Goal: Task Accomplishment & Management: Manage account settings

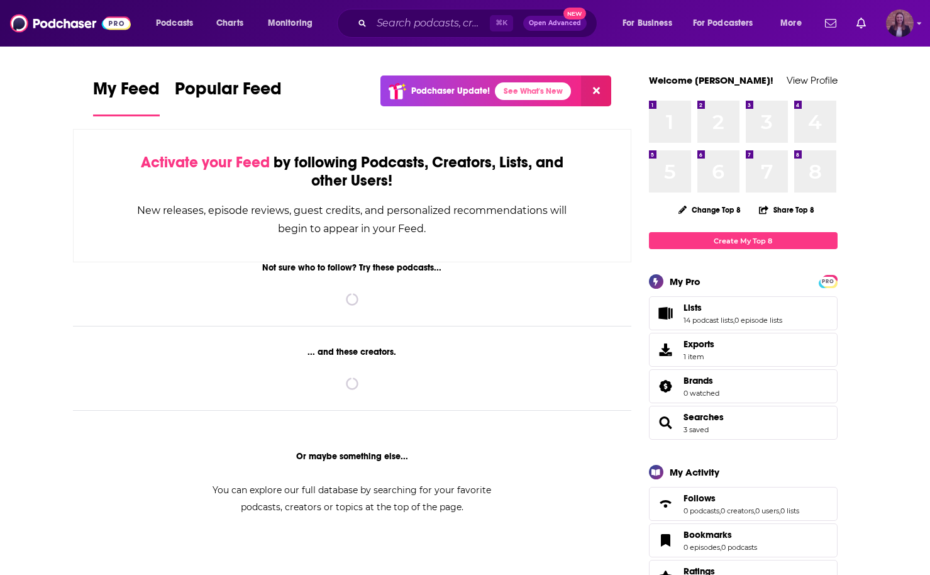
click at [888, 17] on img "Logged in as k_burns" at bounding box center [900, 23] width 28 height 28
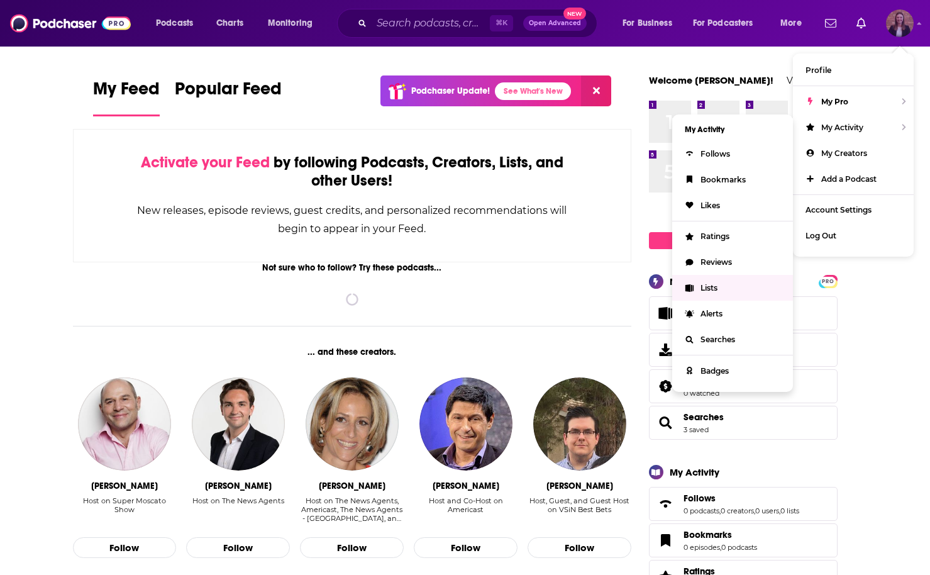
click at [721, 289] on link "Lists" at bounding box center [732, 288] width 121 height 26
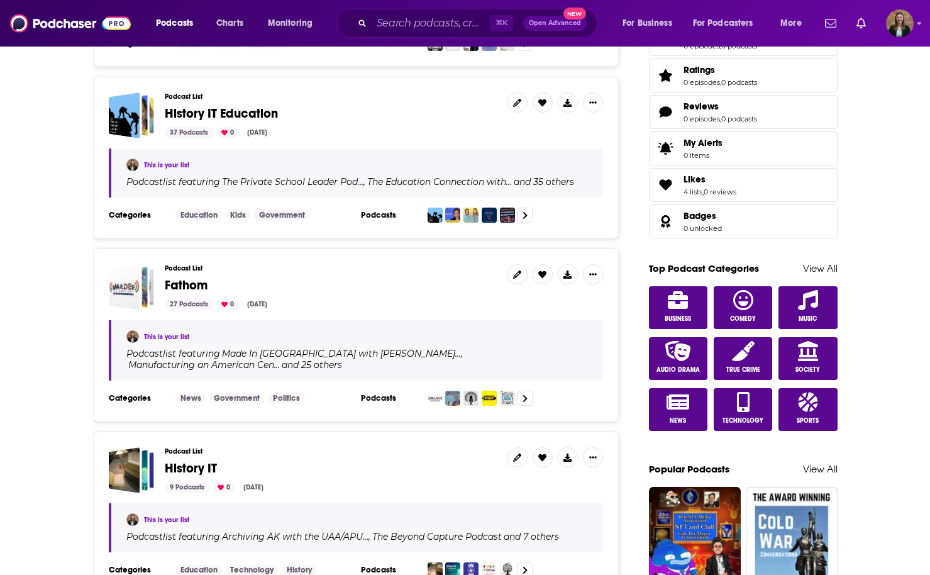
scroll to position [502, 0]
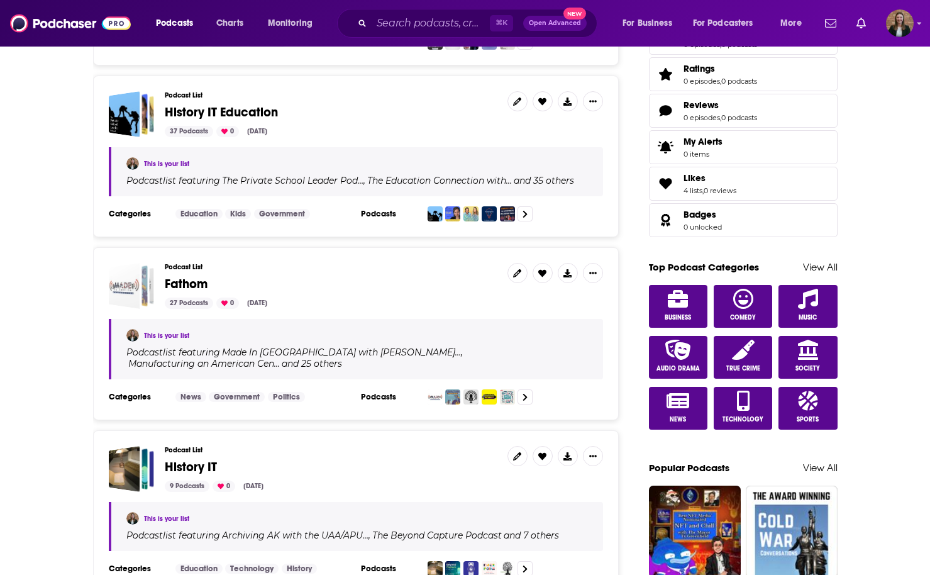
click at [125, 285] on div "Fathom" at bounding box center [123, 286] width 31 height 46
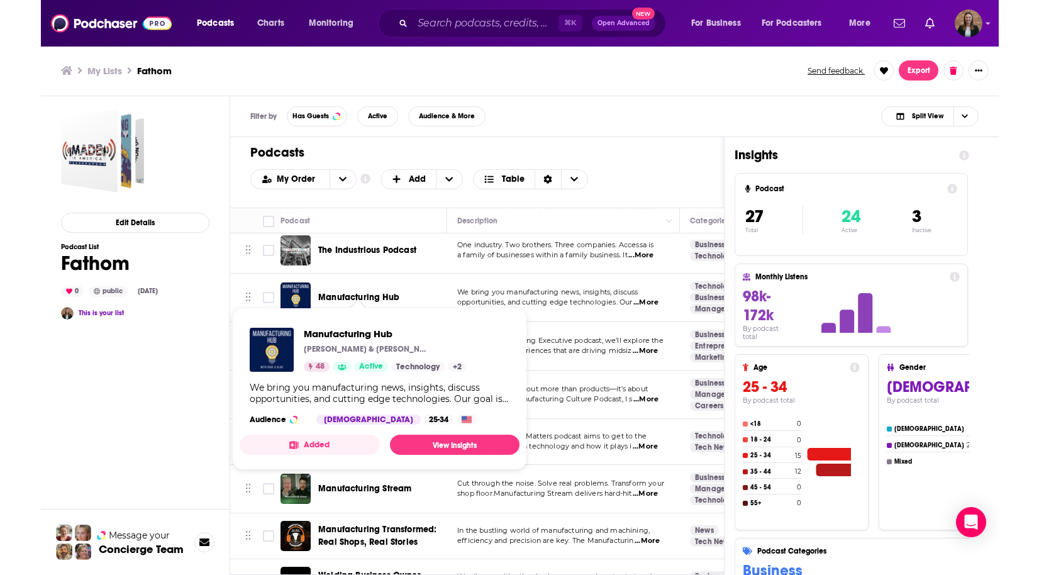
scroll to position [395, 0]
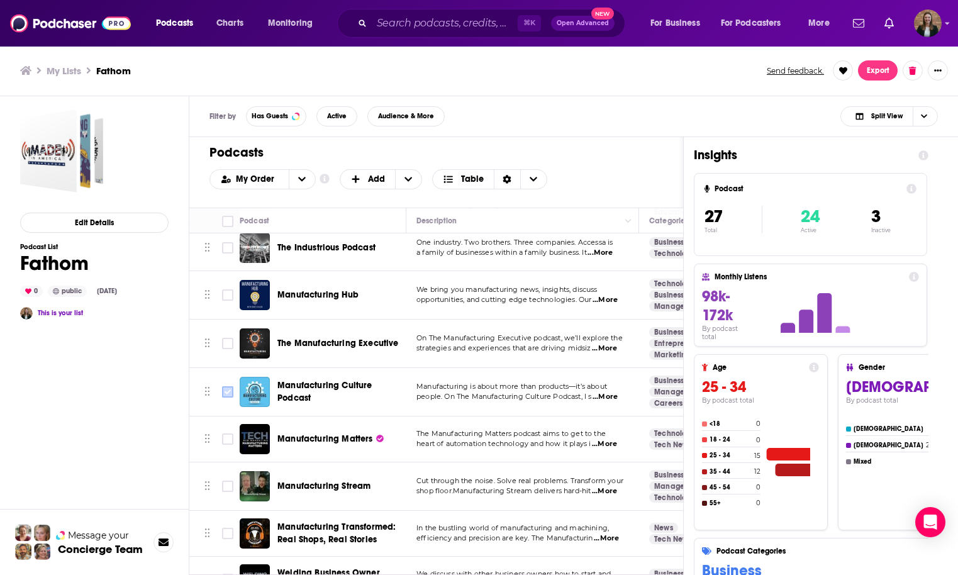
click at [223, 386] on input "Toggle select row" at bounding box center [227, 391] width 11 height 11
checkbox input "true"
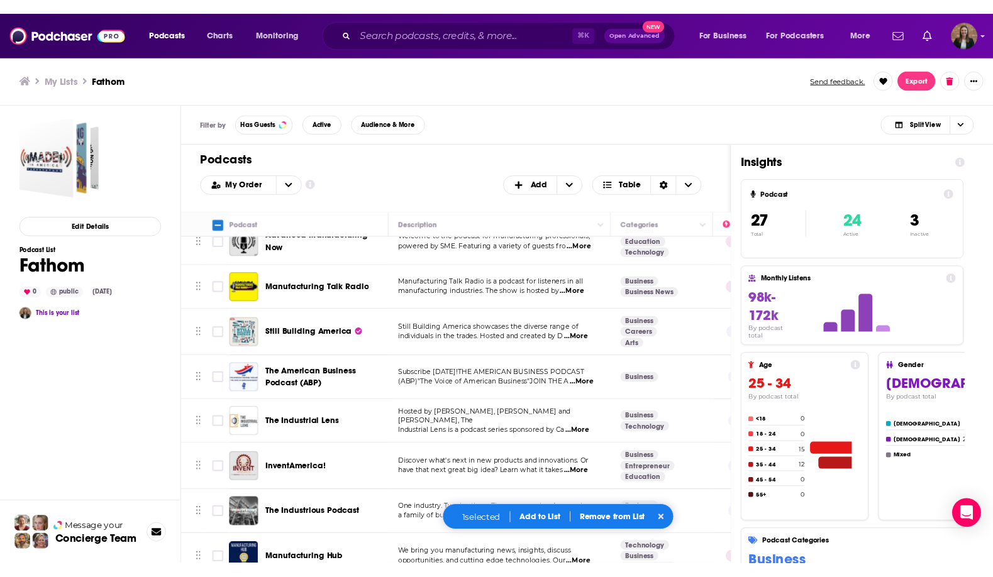
scroll to position [0, 0]
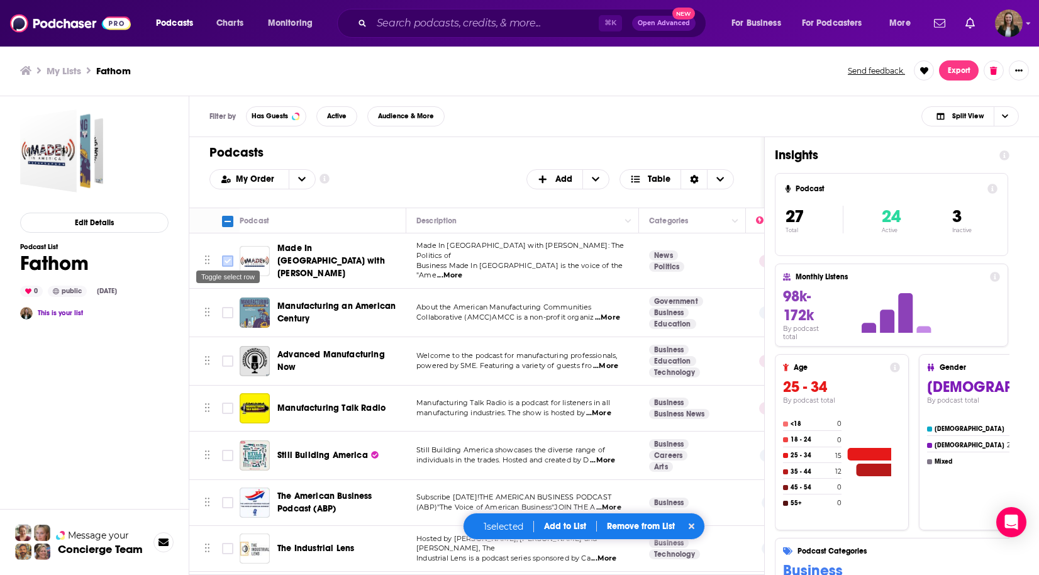
click at [229, 256] on input "Toggle select row" at bounding box center [227, 260] width 11 height 11
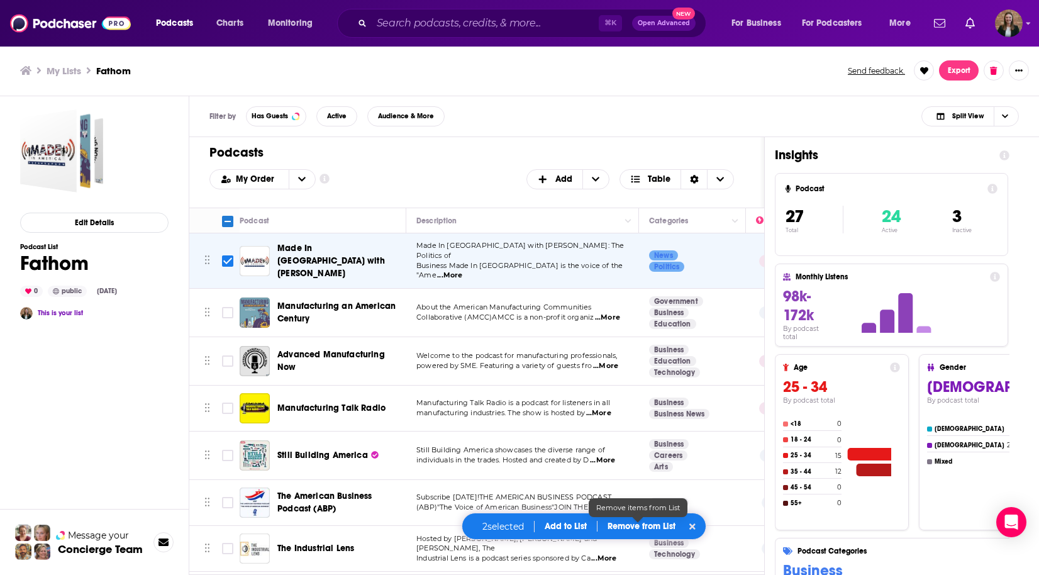
click at [638, 526] on p "Remove from List" at bounding box center [641, 526] width 68 height 11
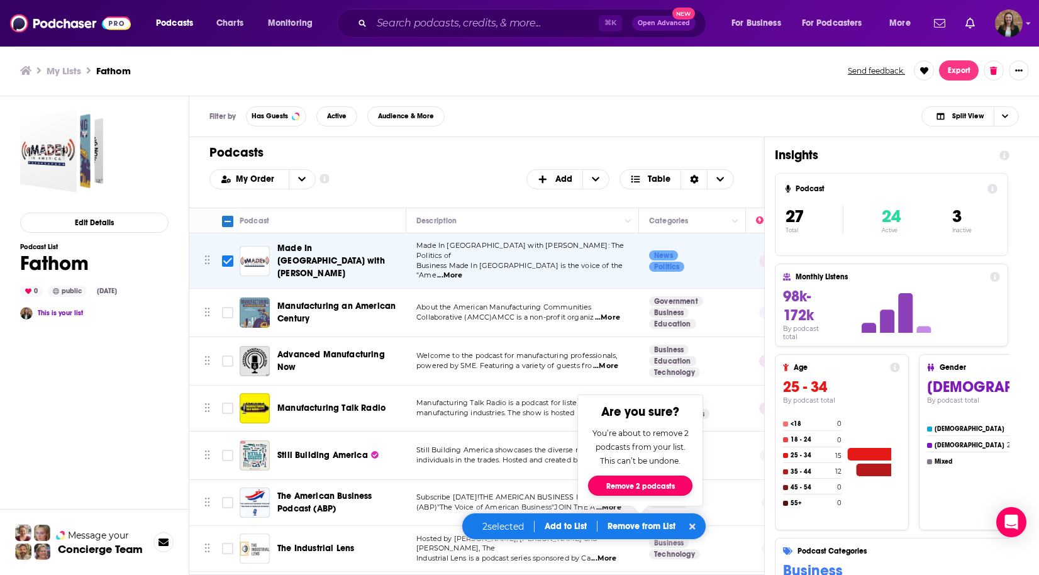
click at [649, 485] on button "Remove 2 podcasts" at bounding box center [640, 485] width 104 height 20
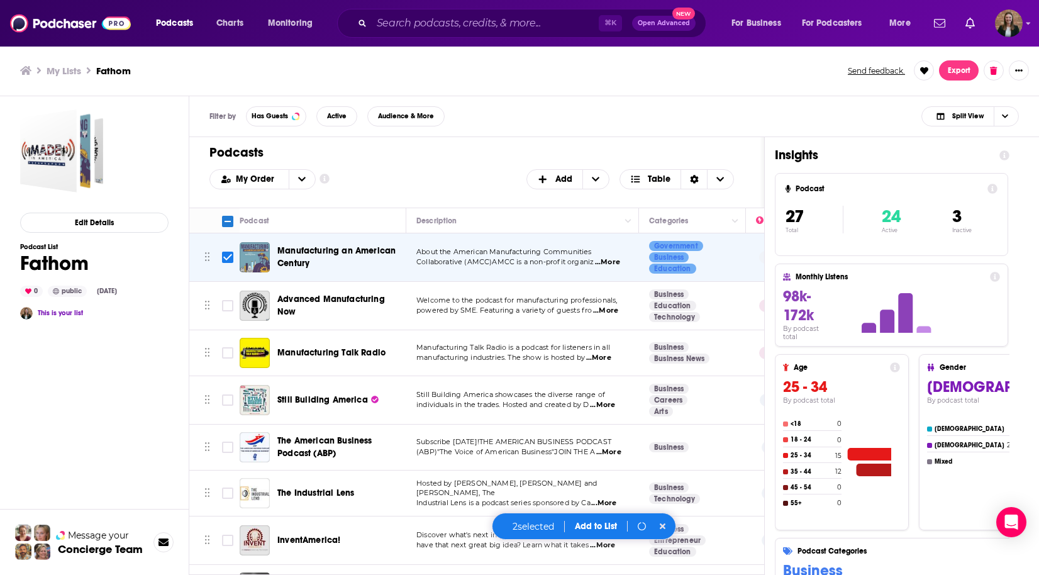
checkbox input "false"
